Goal: Find specific page/section: Find specific page/section

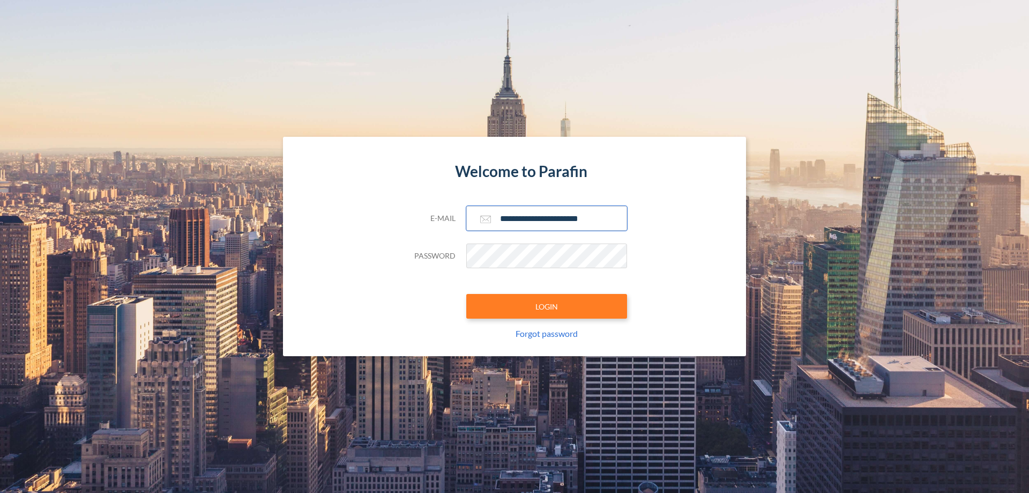
type input "**********"
click at [547, 306] on button "LOGIN" at bounding box center [546, 306] width 161 height 25
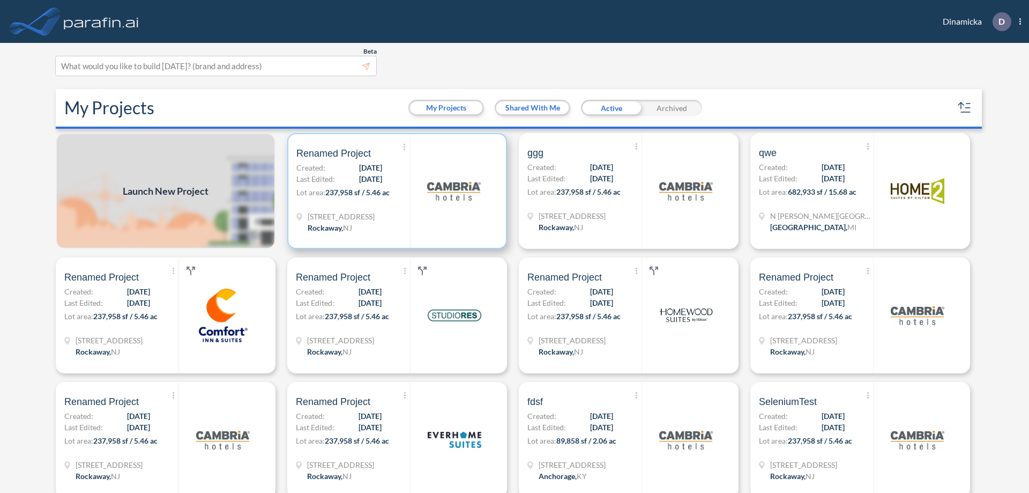
scroll to position [3, 0]
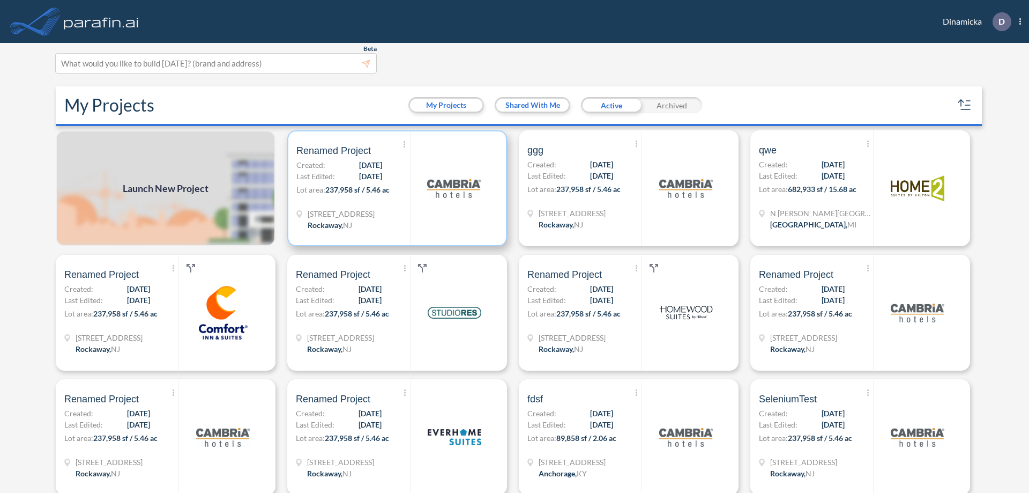
click at [395, 188] on p "Lot area: 237,958 sf / 5.46 ac" at bounding box center [353, 192] width 114 height 16
